Goal: Find specific page/section: Find specific page/section

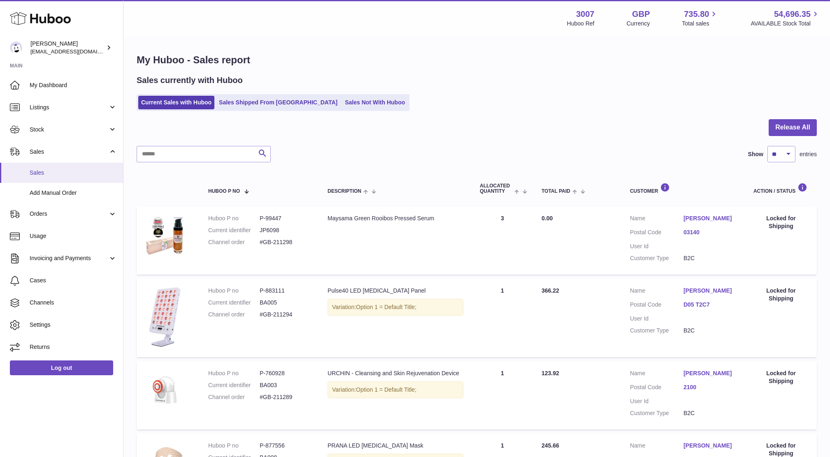
click at [50, 171] on span "Sales" at bounding box center [73, 173] width 87 height 8
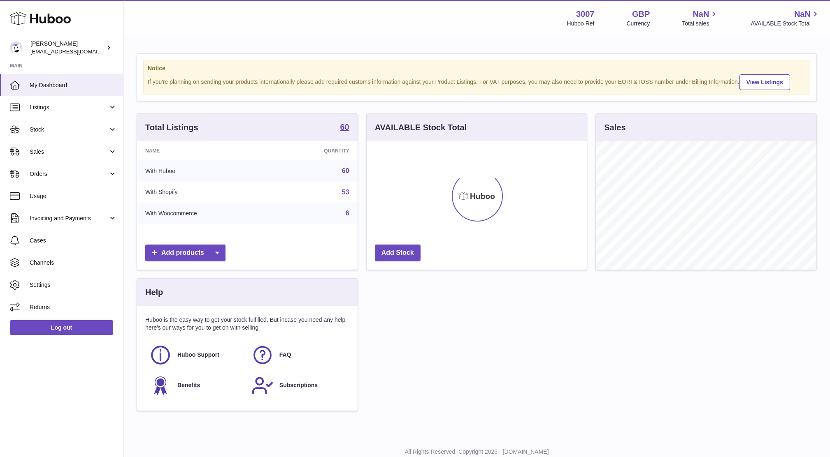
scroll to position [128, 220]
click at [49, 149] on span "Sales" at bounding box center [69, 152] width 79 height 8
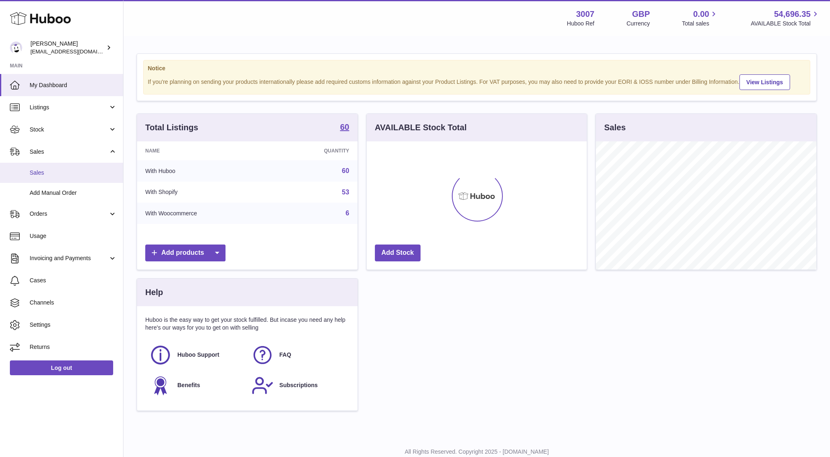
click at [51, 169] on span "Sales" at bounding box center [73, 173] width 87 height 8
